Goal: Task Accomplishment & Management: Manage account settings

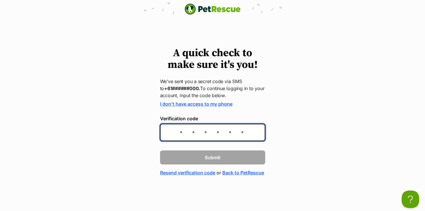
click at [184, 128] on input "Verification code" at bounding box center [212, 132] width 105 height 17
type input "752962"
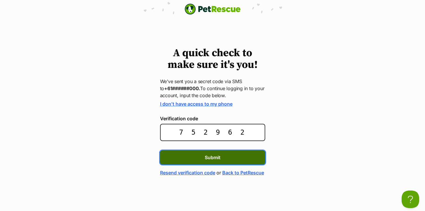
click at [212, 157] on span "Submit" at bounding box center [213, 157] width 16 height 7
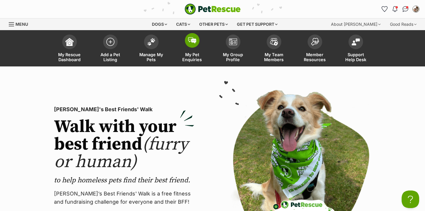
click at [190, 40] on img at bounding box center [192, 40] width 8 height 6
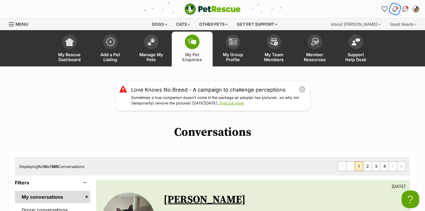
click at [395, 10] on img "Notifications" at bounding box center [395, 9] width 6 height 7
